Goal: Find specific page/section: Find specific page/section

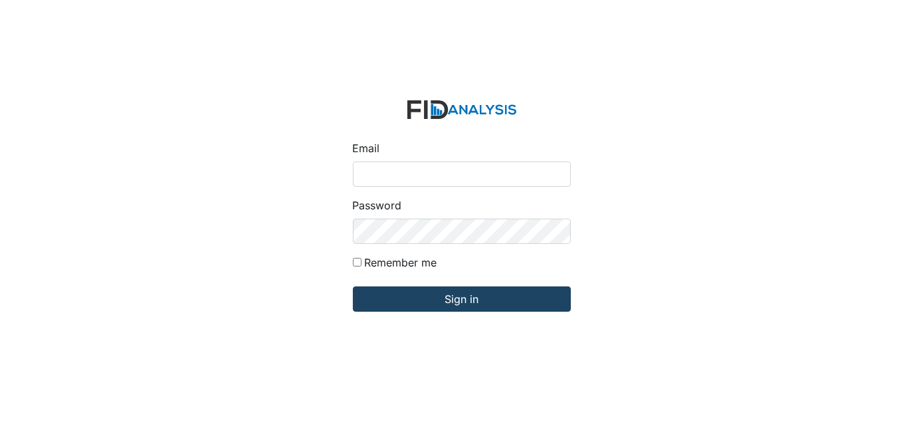
type input "[EMAIL_ADDRESS][DOMAIN_NAME]"
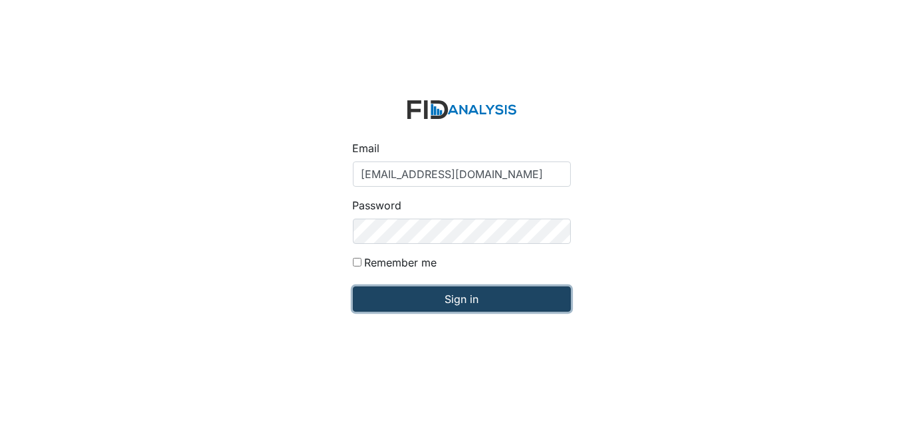
click at [416, 299] on input "Sign in" at bounding box center [462, 298] width 218 height 25
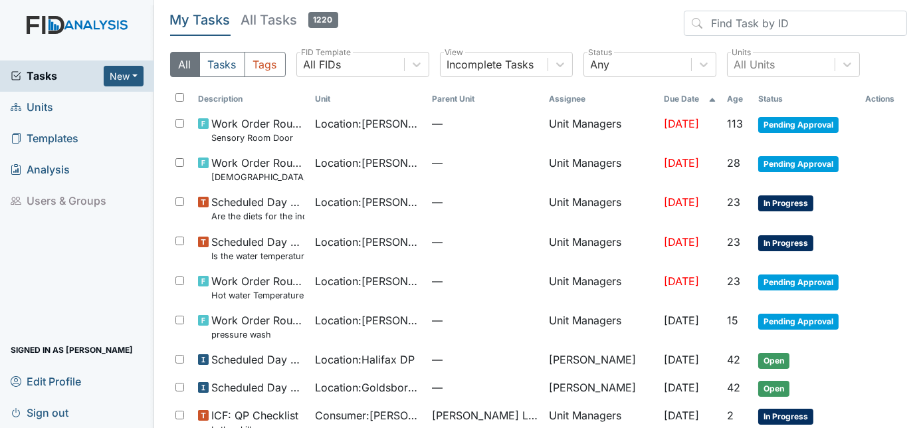
click at [46, 108] on span "Units" at bounding box center [32, 107] width 43 height 21
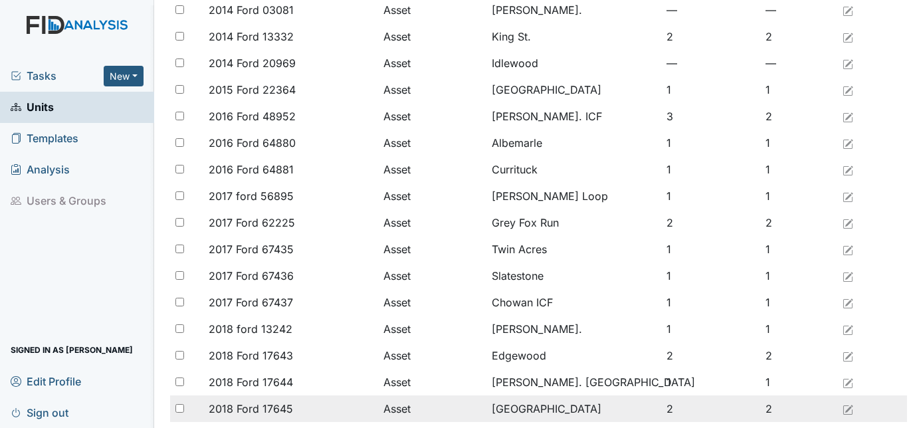
scroll to position [241, 0]
